Goal: Check status: Check status

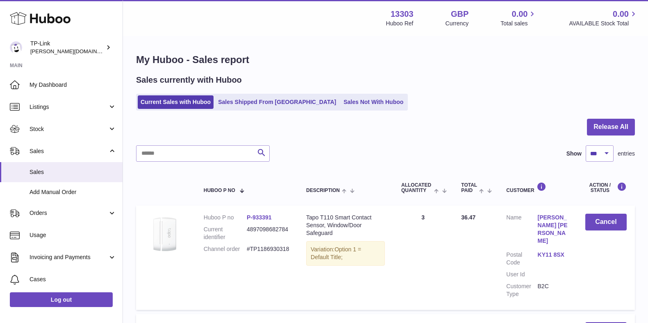
select select "***"
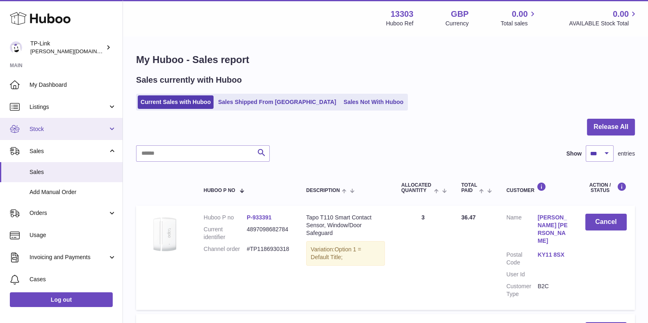
click at [64, 132] on span "Stock" at bounding box center [69, 129] width 78 height 8
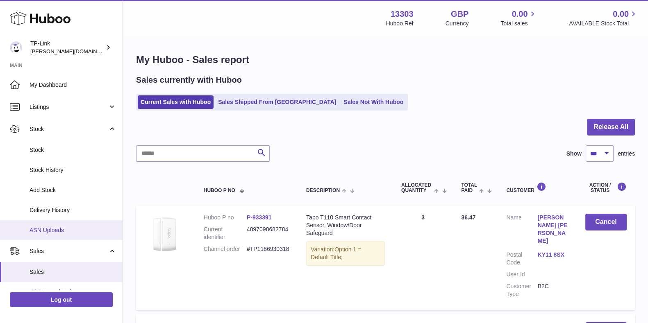
click at [59, 234] on link "ASN Uploads" at bounding box center [61, 230] width 123 height 20
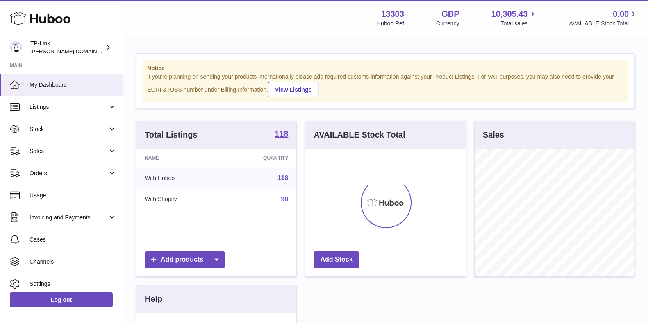
scroll to position [128, 159]
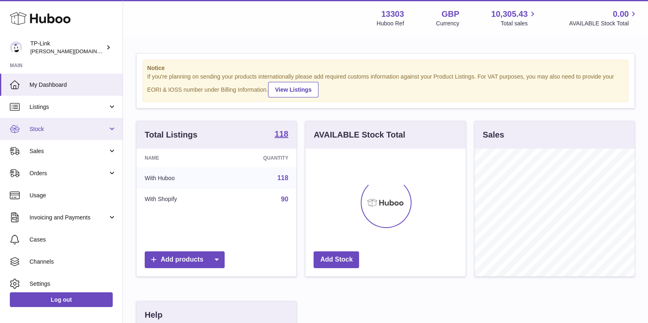
click at [68, 128] on span "Stock" at bounding box center [69, 129] width 78 height 8
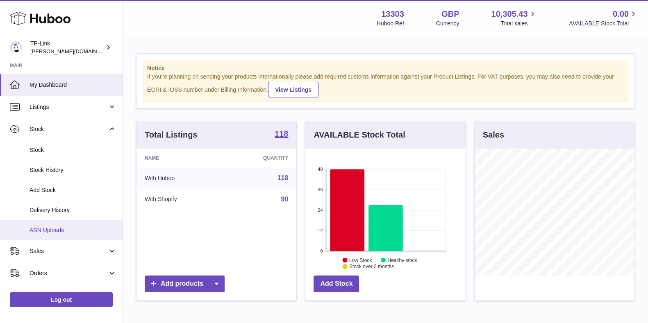
click at [73, 228] on span "ASN Uploads" at bounding box center [73, 231] width 87 height 8
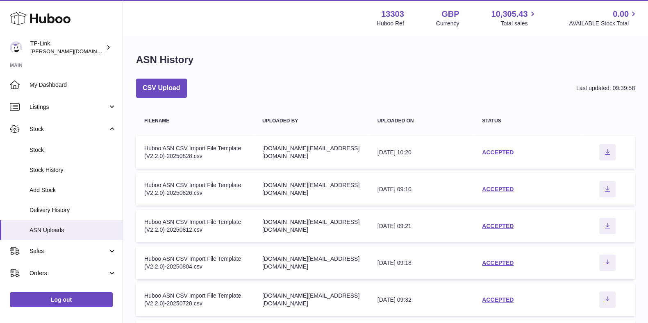
click at [503, 151] on link "ACCEPTED" at bounding box center [498, 152] width 32 height 7
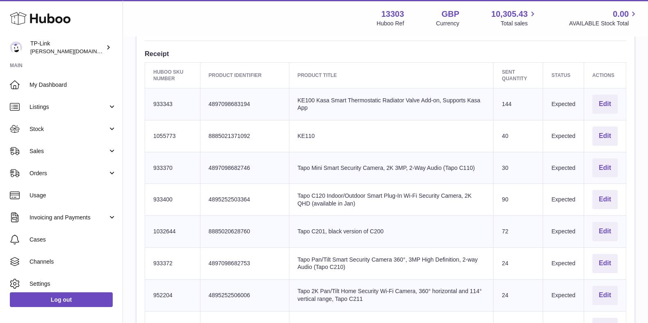
scroll to position [256, 0]
click at [340, 210] on td "Product title Tapo C120 Indoor/Outdoor Smart Plug-In Wi-Fi Security Camera, 2K …" at bounding box center [391, 200] width 204 height 32
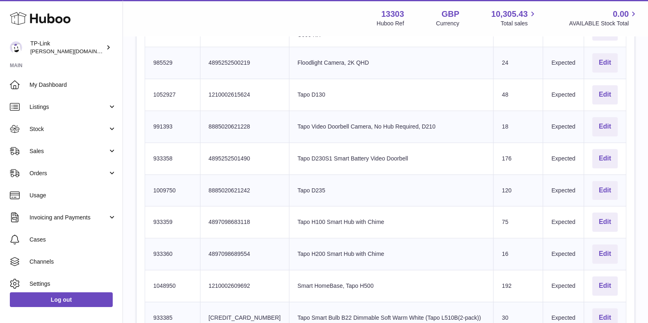
scroll to position [1127, 0]
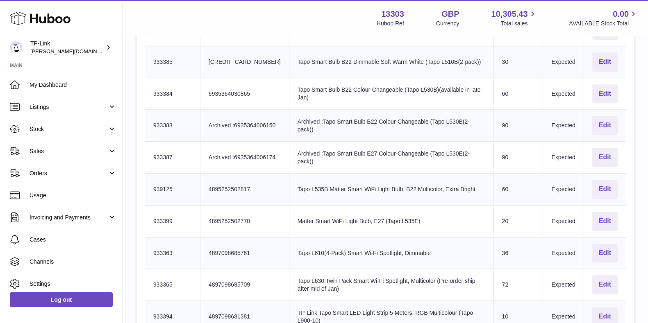
click at [354, 159] on td "Product title Archived :Tapo Smart Bulb E27 Colour-Changeable (Tapo L530E(2-pac…" at bounding box center [391, 158] width 204 height 32
